Goal: Task Accomplishment & Management: Complete application form

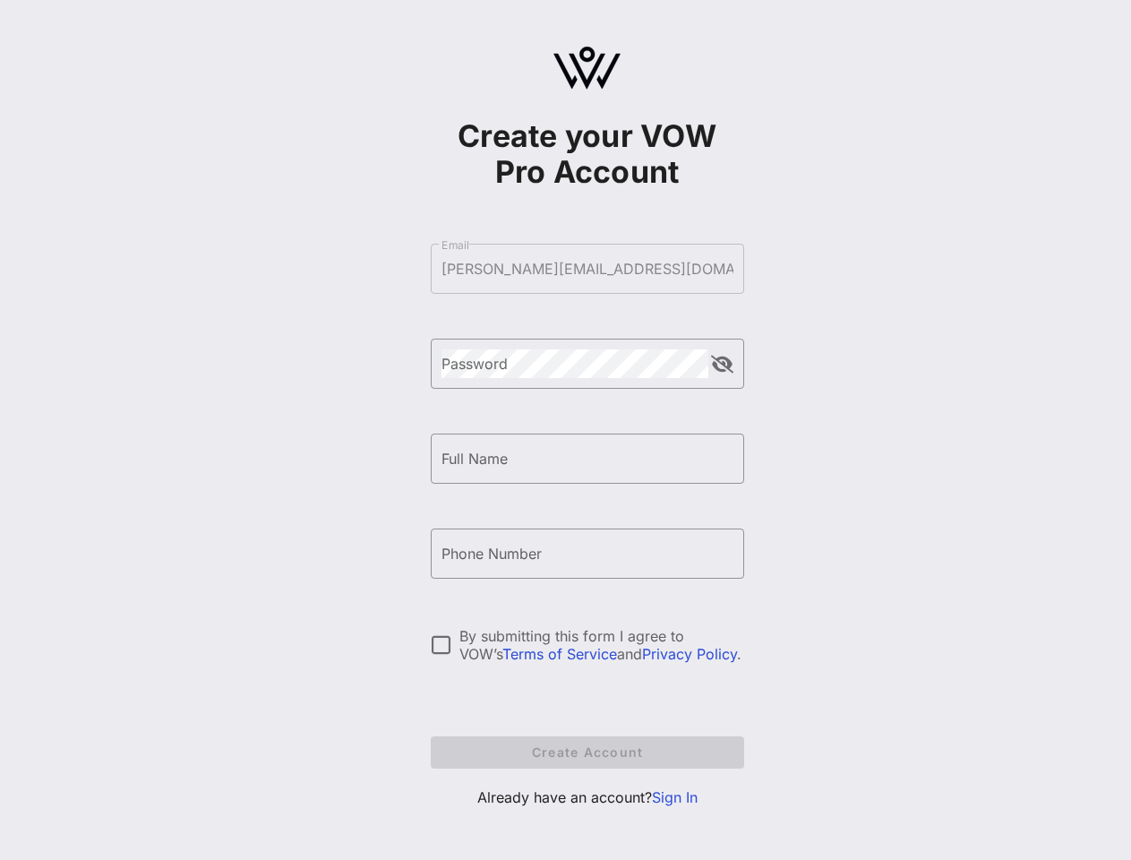
click at [588, 269] on form "​ Email [PERSON_NAME][EMAIL_ADDRESS][DOMAIN_NAME] ​ Password ​ Full Name ​ Phon…" at bounding box center [588, 506] width 314 height 561
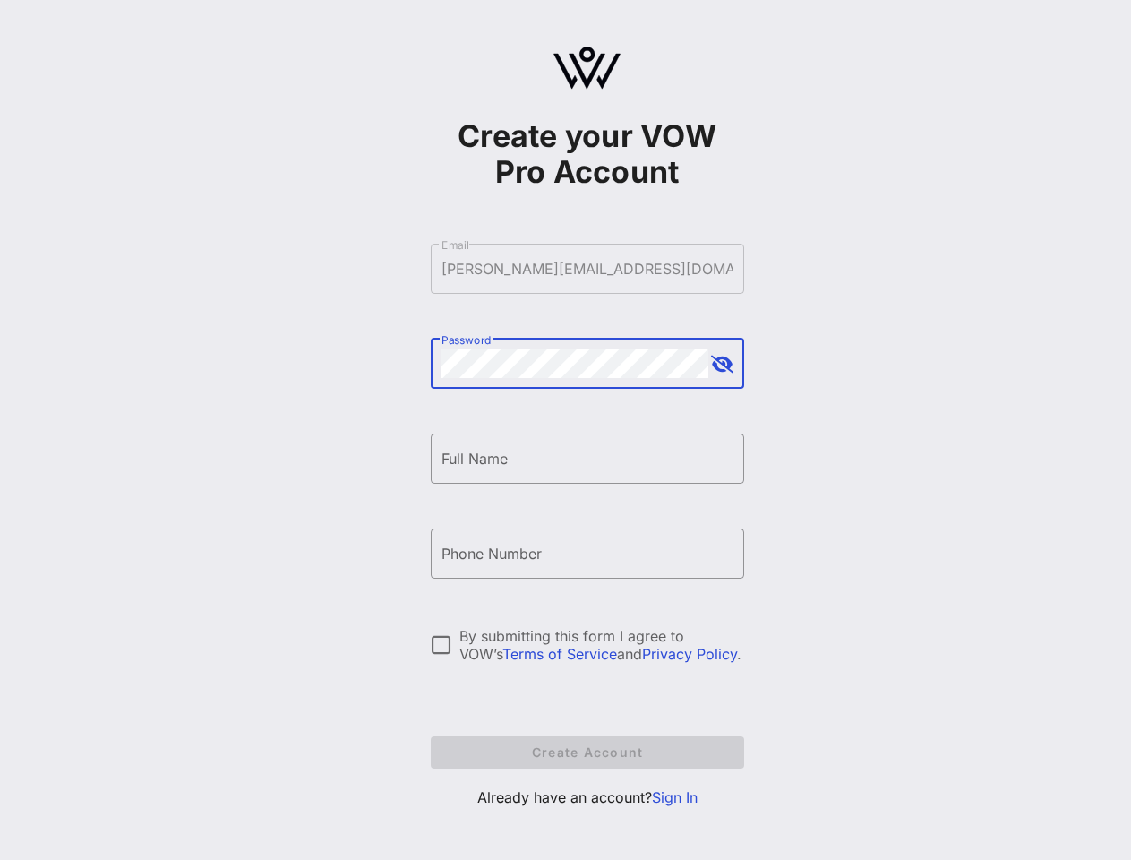
click at [722, 365] on button "append icon" at bounding box center [722, 365] width 22 height 18
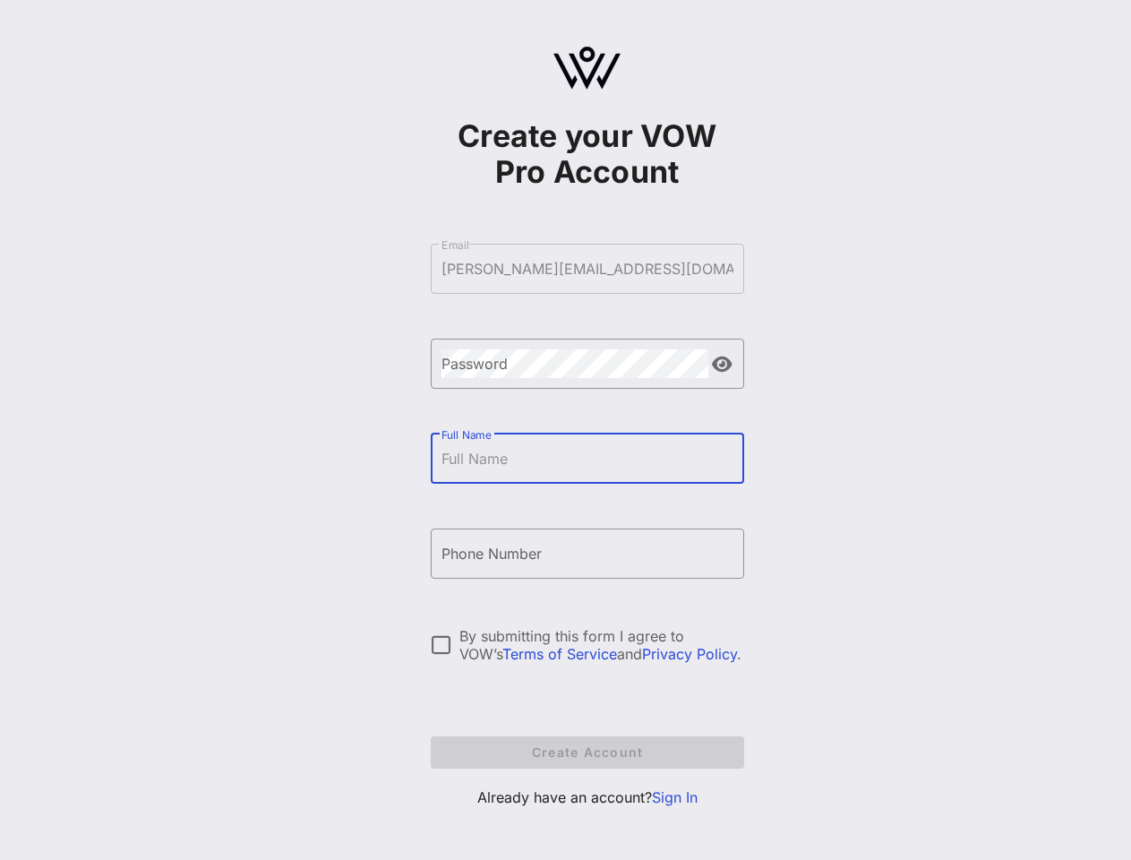
click at [588, 459] on input "Full Name" at bounding box center [588, 458] width 292 height 29
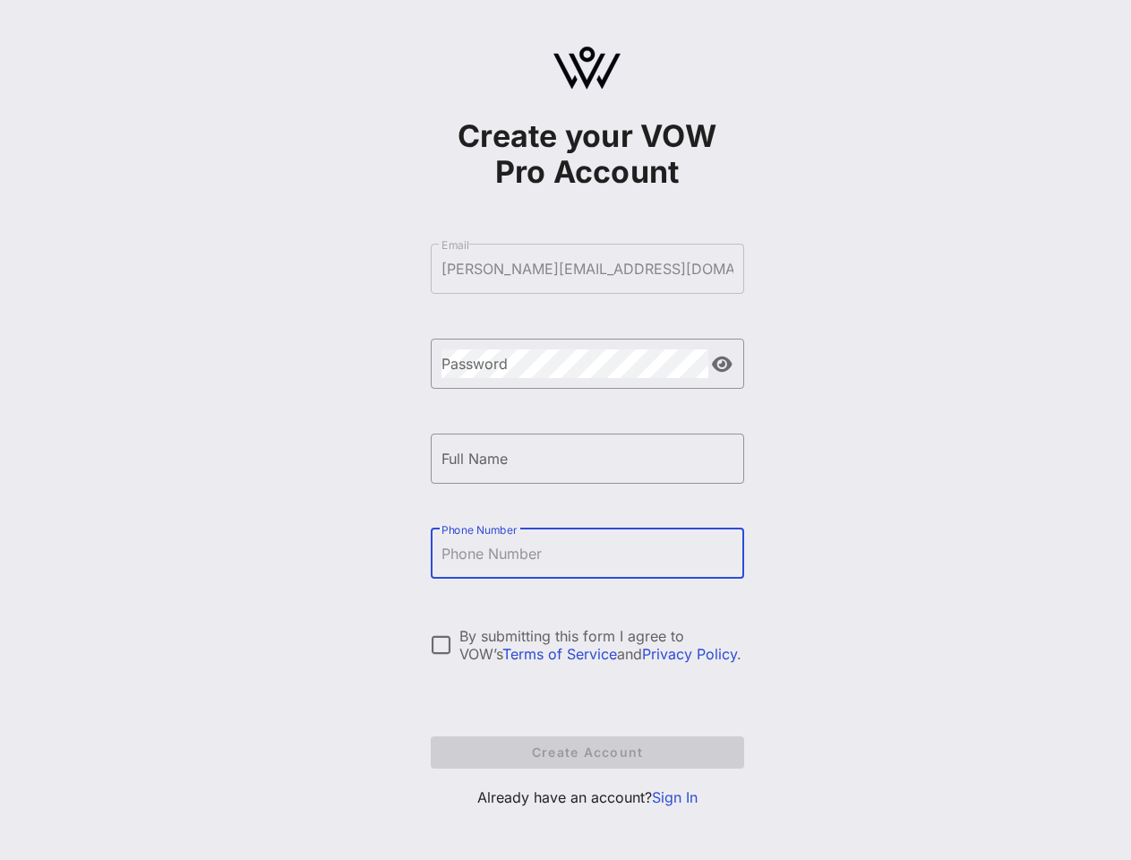
click at [588, 554] on input "Phone Number" at bounding box center [588, 553] width 292 height 29
click at [588, 645] on div "By submitting this form I agree to VOW’s Terms of Service and Privacy Policy ." at bounding box center [602, 645] width 285 height 36
click at [442, 645] on div at bounding box center [441, 645] width 30 height 30
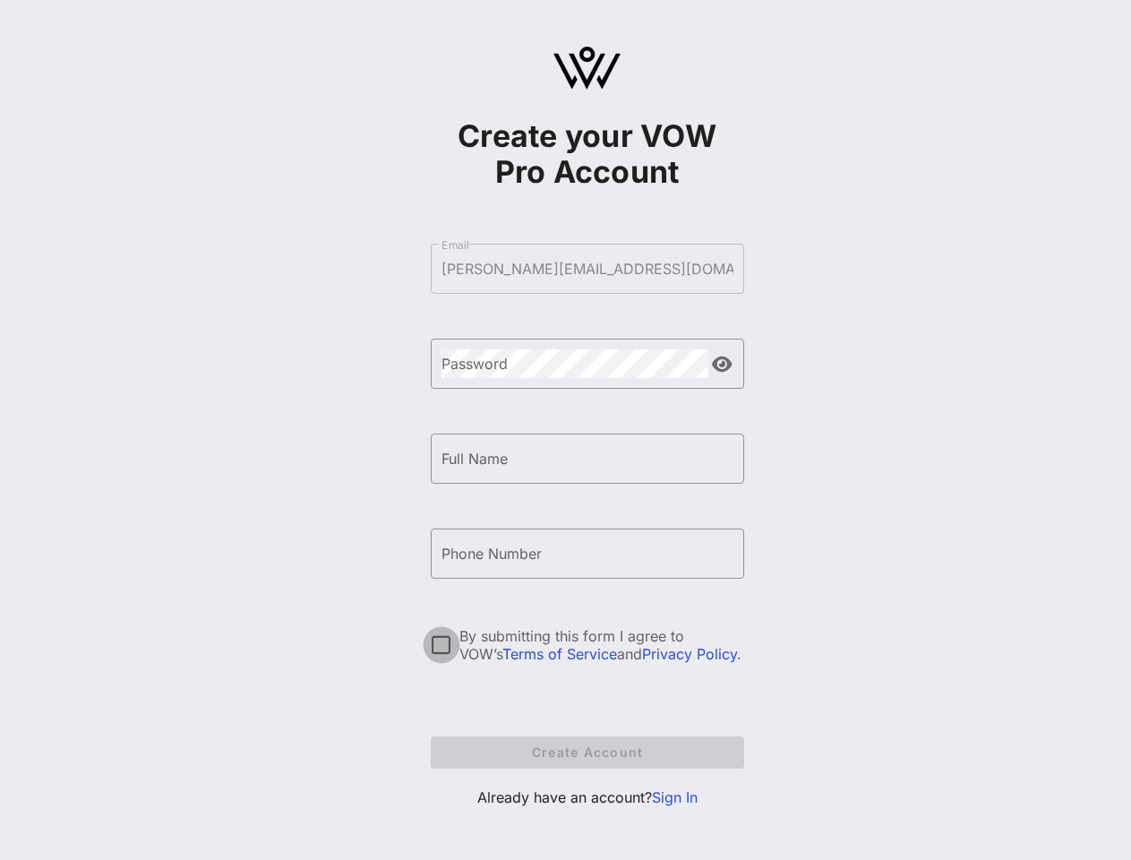
click at [602, 645] on div "By submitting this form I agree to VOW’s Terms of Service and Privacy Policy ." at bounding box center [602, 645] width 285 height 36
click at [588, 752] on form "​ Email [PERSON_NAME][EMAIL_ADDRESS][DOMAIN_NAME] ​ Password ​ Full Name ​ Phon…" at bounding box center [588, 506] width 314 height 561
